Goal: Task Accomplishment & Management: Use online tool/utility

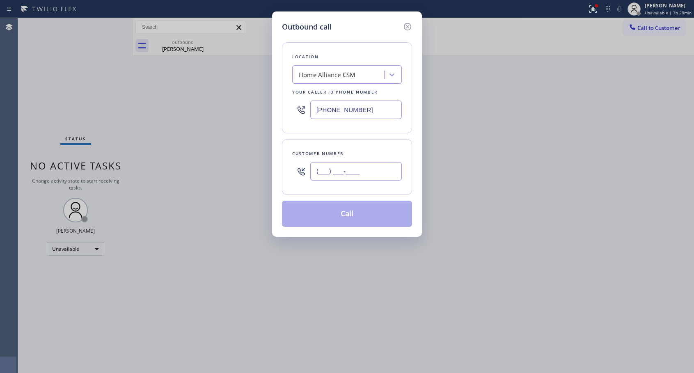
click at [348, 175] on input "(___) ___-____" at bounding box center [356, 171] width 92 height 18
paste input "760) 815-6566"
type input "[PHONE_NUMBER]"
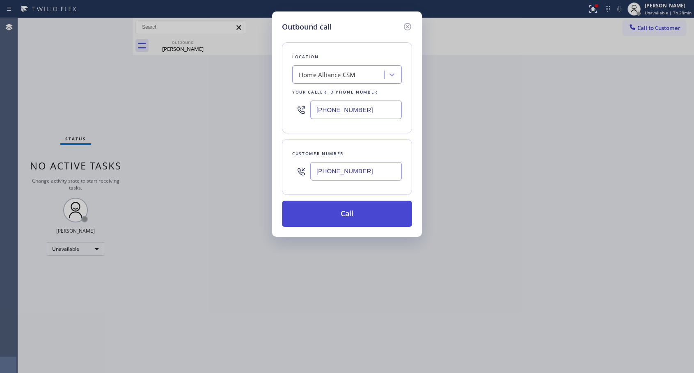
click at [360, 215] on button "Call" at bounding box center [347, 214] width 130 height 26
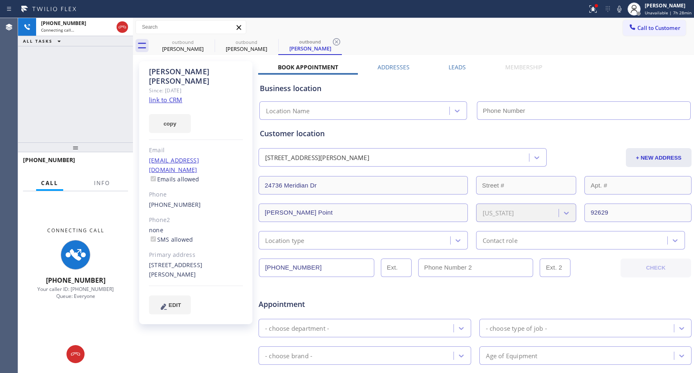
type input "[PHONE_NUMBER]"
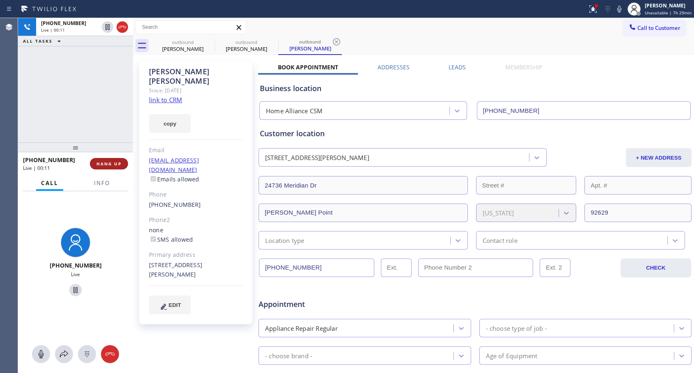
click at [109, 161] on span "HANG UP" at bounding box center [109, 164] width 25 height 6
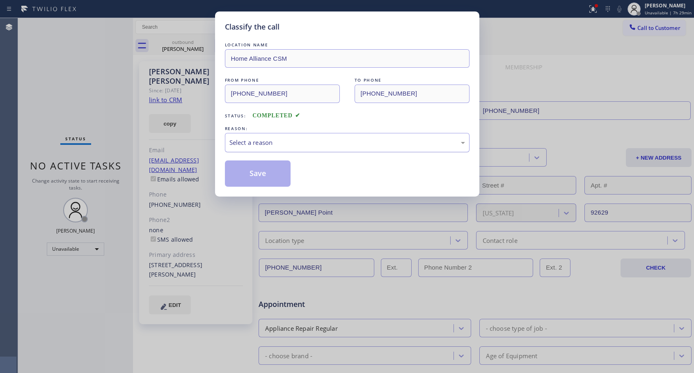
click at [364, 138] on div "Select a reason" at bounding box center [348, 142] width 236 height 9
click at [248, 173] on button "Save" at bounding box center [258, 174] width 66 height 26
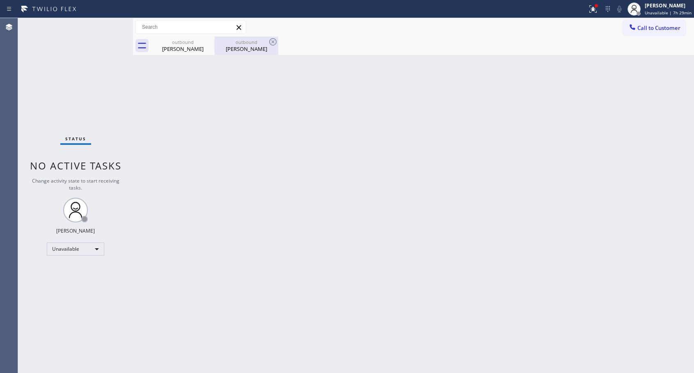
click at [239, 48] on div "[PERSON_NAME]" at bounding box center [247, 48] width 62 height 7
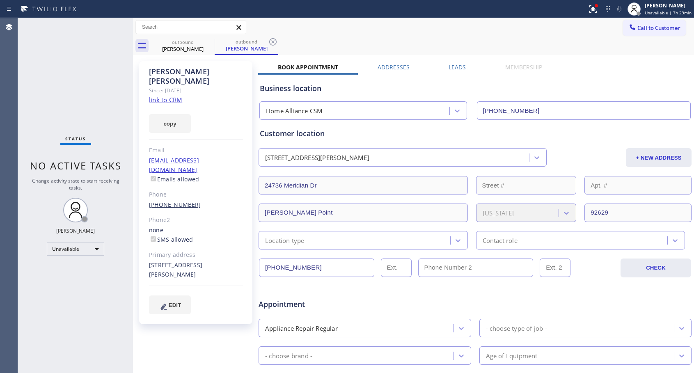
click at [172, 201] on link "[PHONE_NUMBER]" at bounding box center [175, 205] width 52 height 8
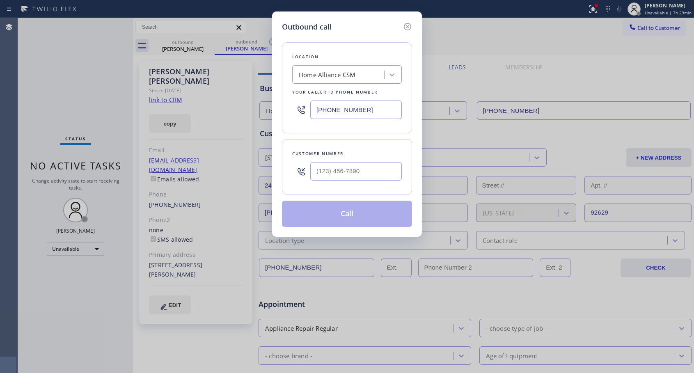
type input "[PHONE_NUMBER]"
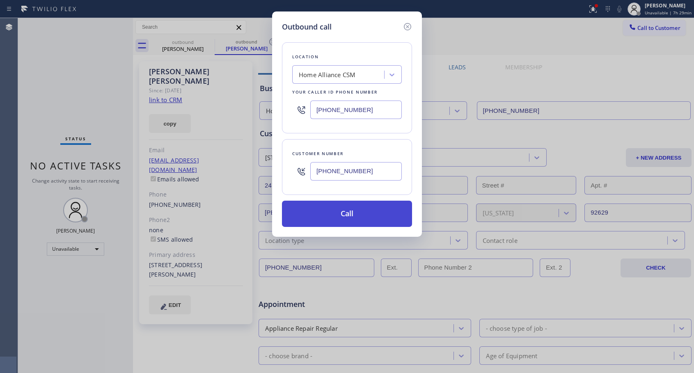
click at [346, 215] on button "Call" at bounding box center [347, 214] width 130 height 26
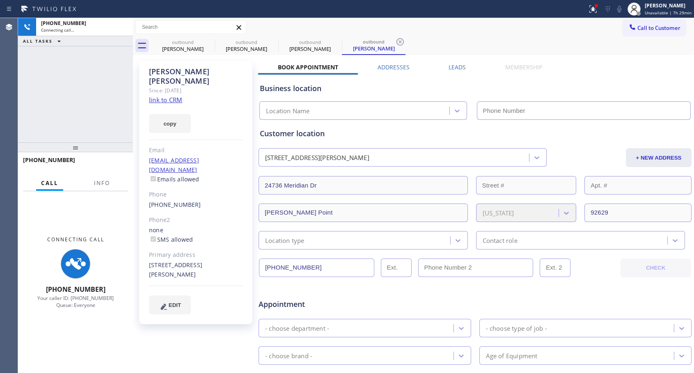
type input "[PHONE_NUMBER]"
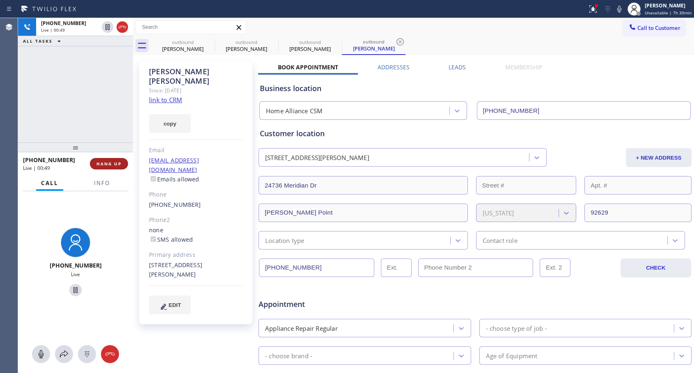
click at [115, 165] on span "HANG UP" at bounding box center [109, 164] width 25 height 6
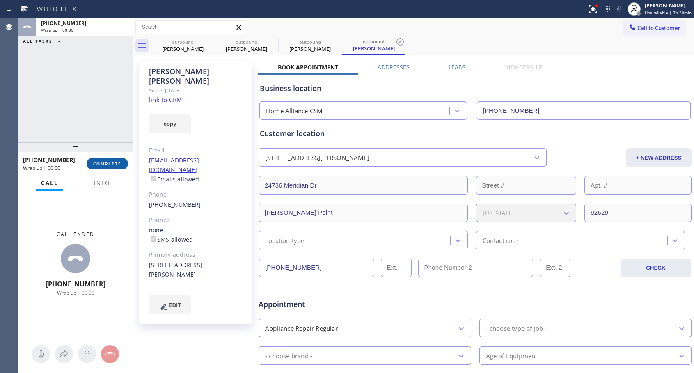
click at [115, 161] on span "COMPLETE" at bounding box center [107, 164] width 28 height 6
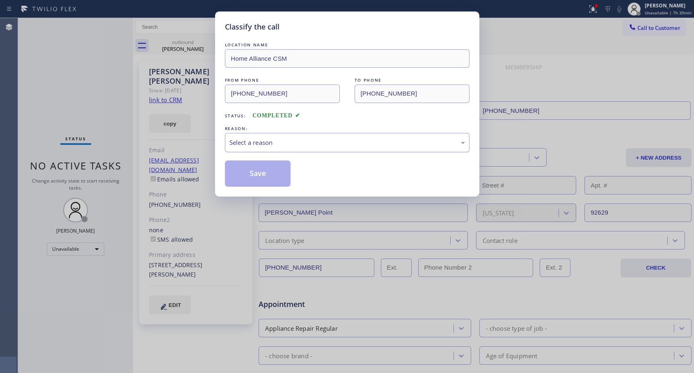
click at [271, 145] on div "Select a reason" at bounding box center [348, 142] width 236 height 9
click at [251, 174] on button "Save" at bounding box center [258, 174] width 66 height 26
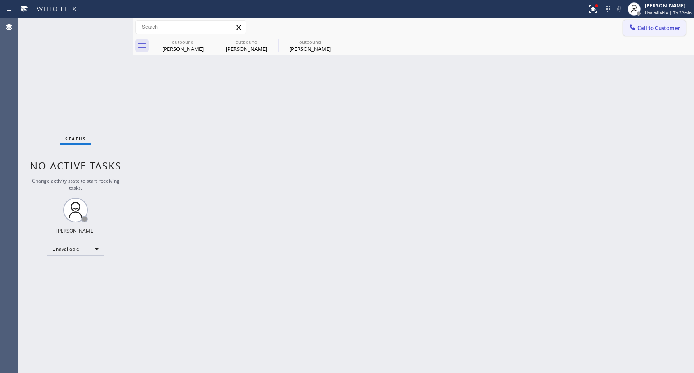
click at [646, 30] on span "Call to Customer" at bounding box center [659, 27] width 43 height 7
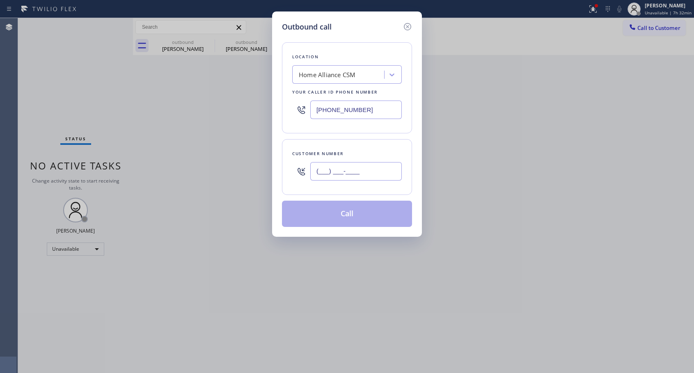
click at [400, 173] on input "(___) ___-____" at bounding box center [356, 171] width 92 height 18
paste input "210) 842-6873"
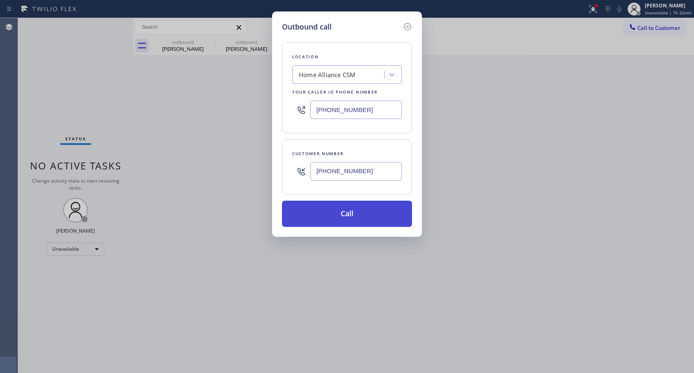
type input "[PHONE_NUMBER]"
click at [352, 207] on button "Call" at bounding box center [347, 214] width 130 height 26
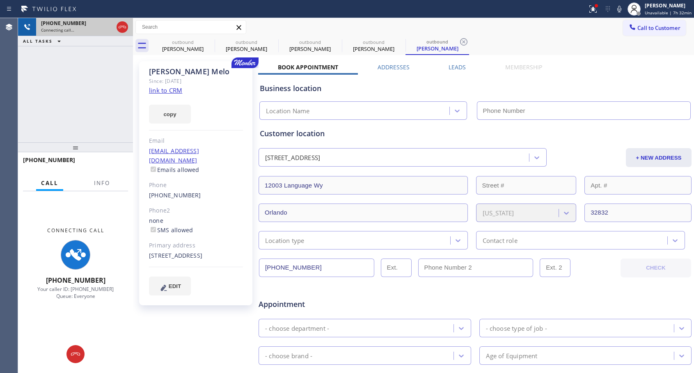
type input "[PHONE_NUMBER]"
click at [122, 29] on icon at bounding box center [122, 27] width 10 height 10
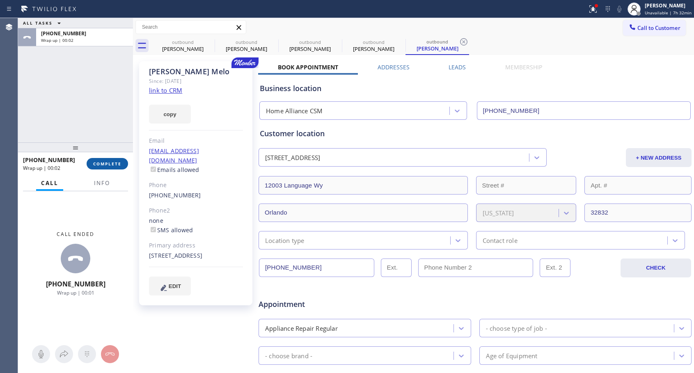
click at [105, 165] on span "COMPLETE" at bounding box center [107, 164] width 28 height 6
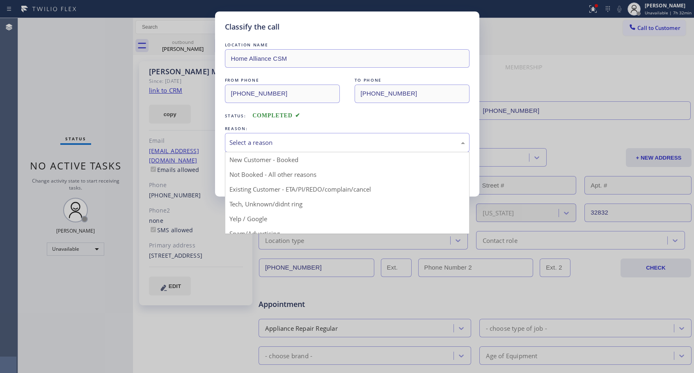
click at [382, 143] on div "Select a reason" at bounding box center [348, 142] width 236 height 9
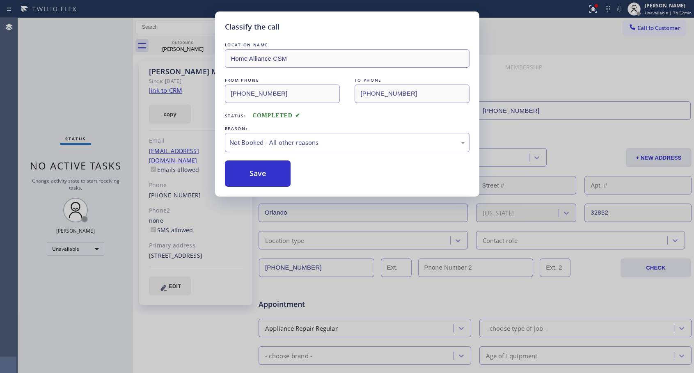
click at [259, 176] on button "Save" at bounding box center [258, 174] width 66 height 26
